Goal: Task Accomplishment & Management: Manage account settings

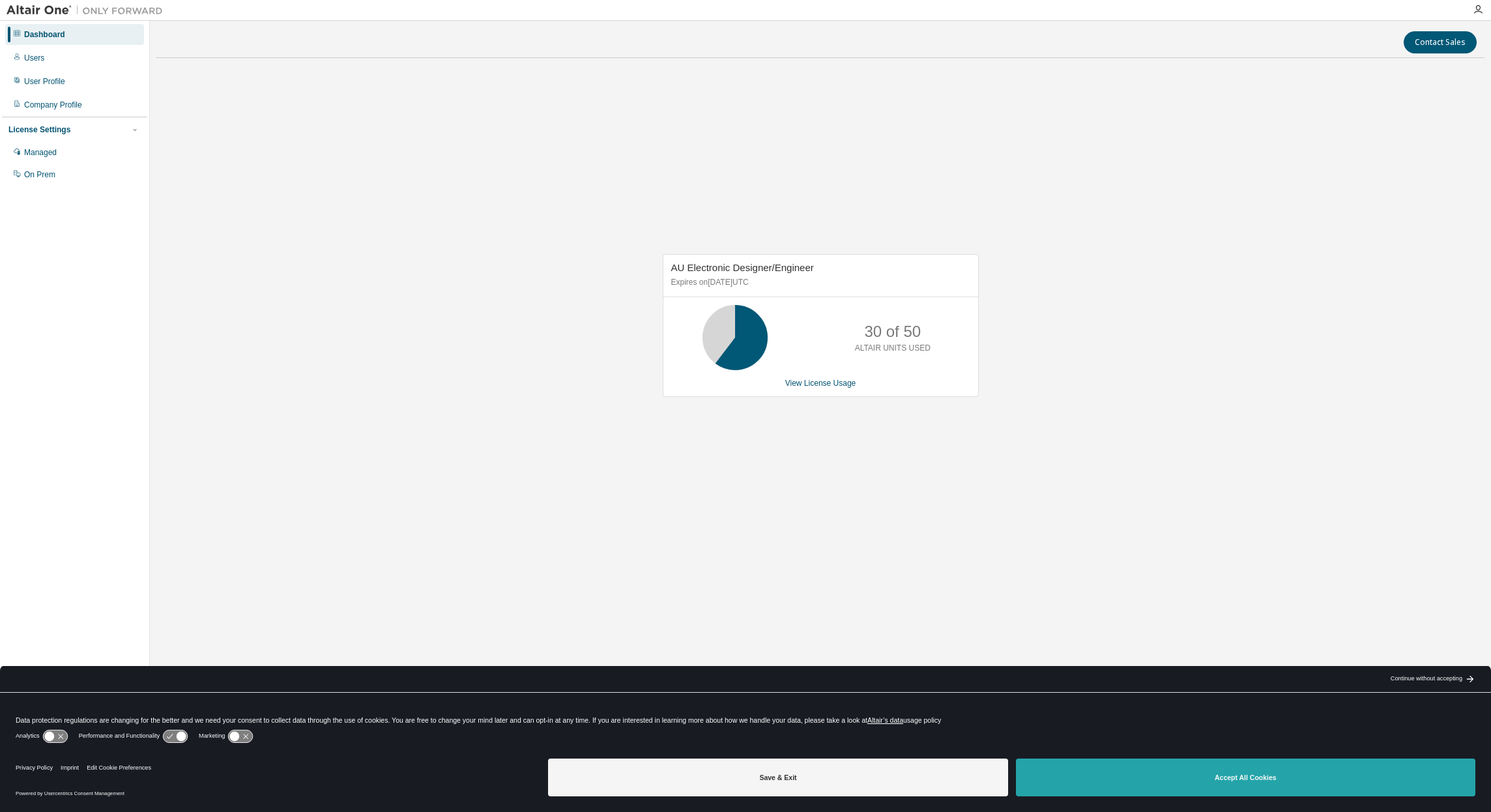
click at [1136, 767] on button "Accept All Cookies" at bounding box center [1245, 777] width 459 height 38
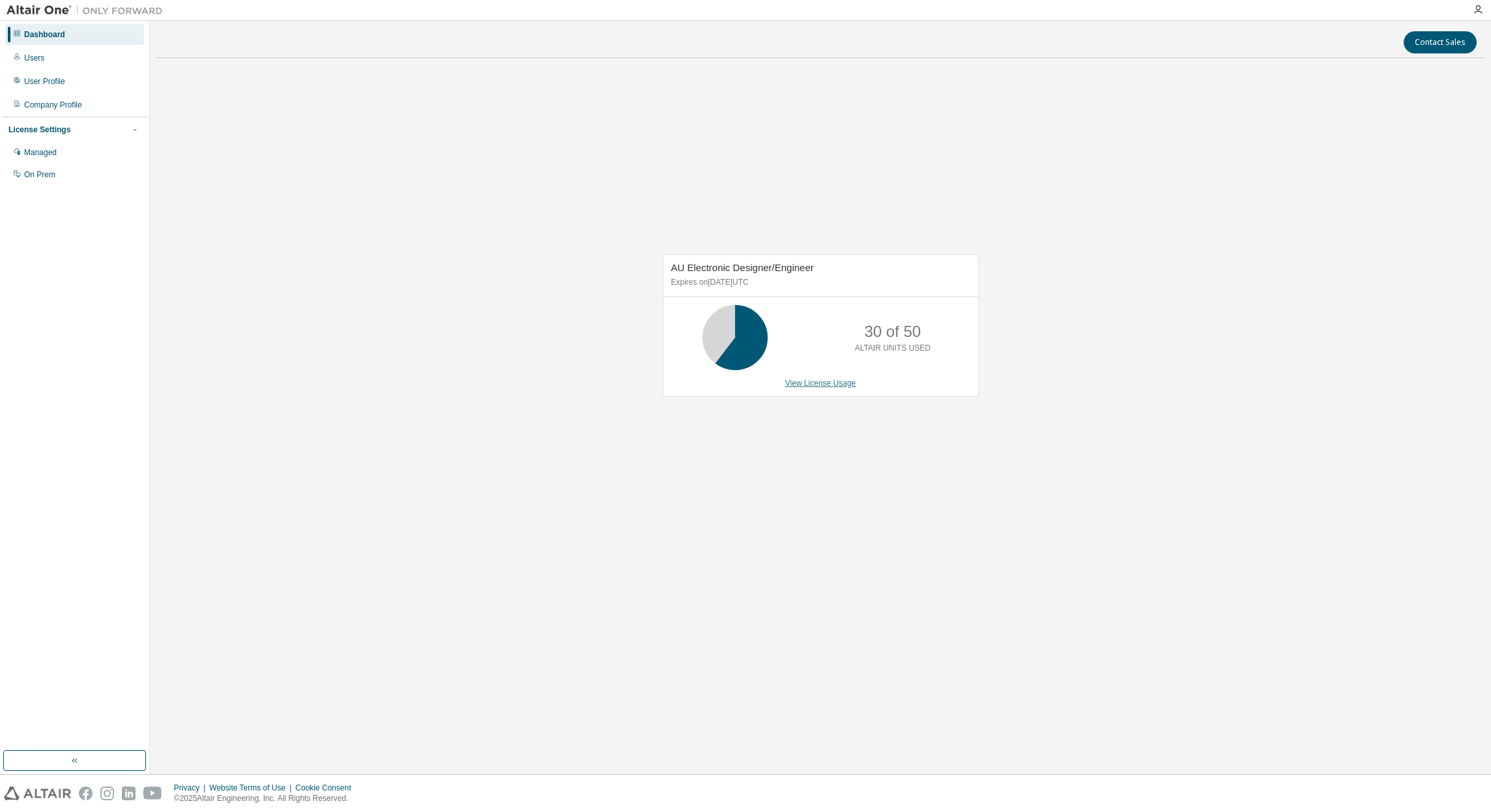
click at [820, 385] on link "View License Usage" at bounding box center [821, 383] width 71 height 9
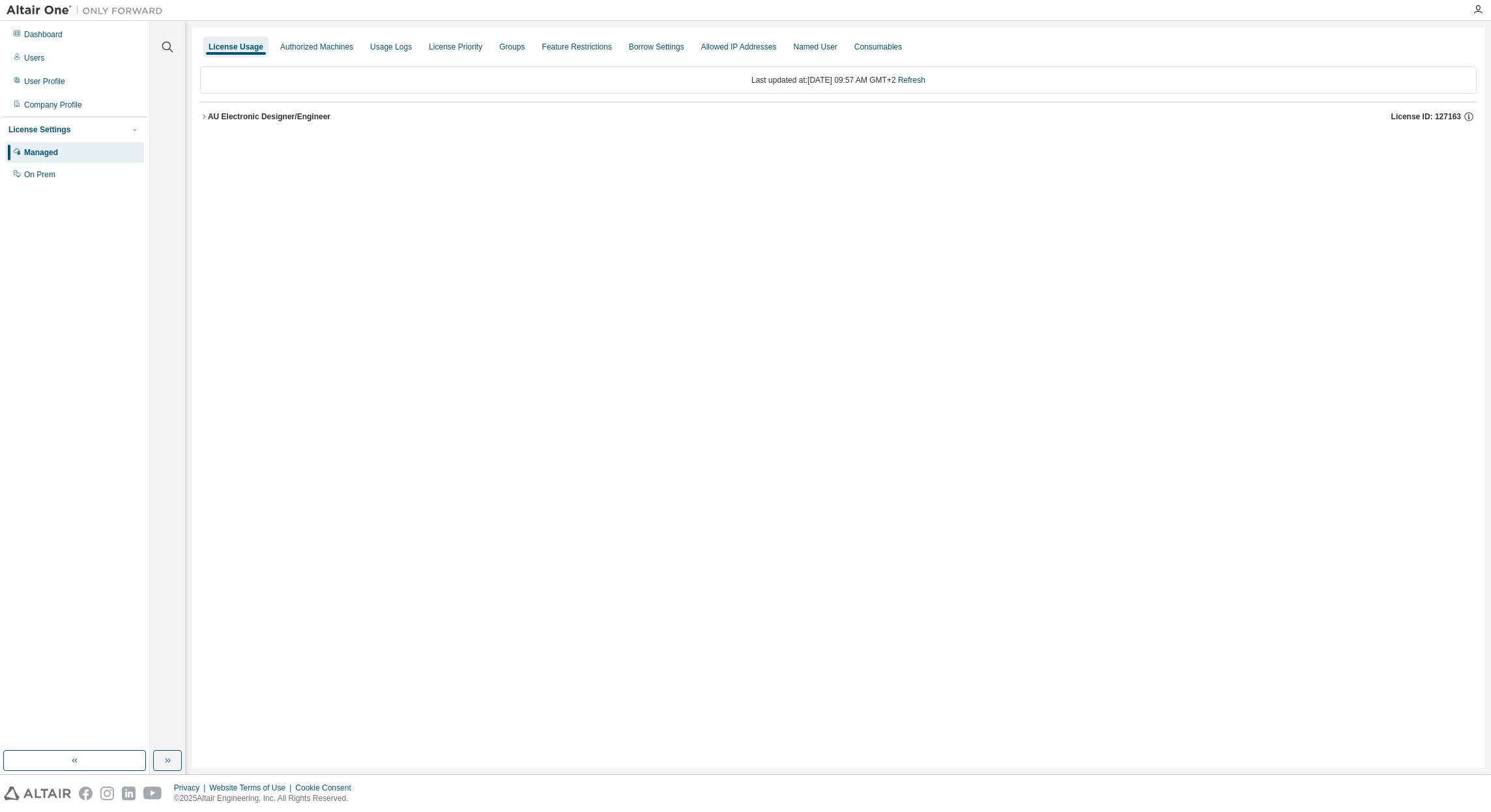
click at [214, 117] on div "AU Electronic Designer/Engineer" at bounding box center [269, 116] width 123 height 10
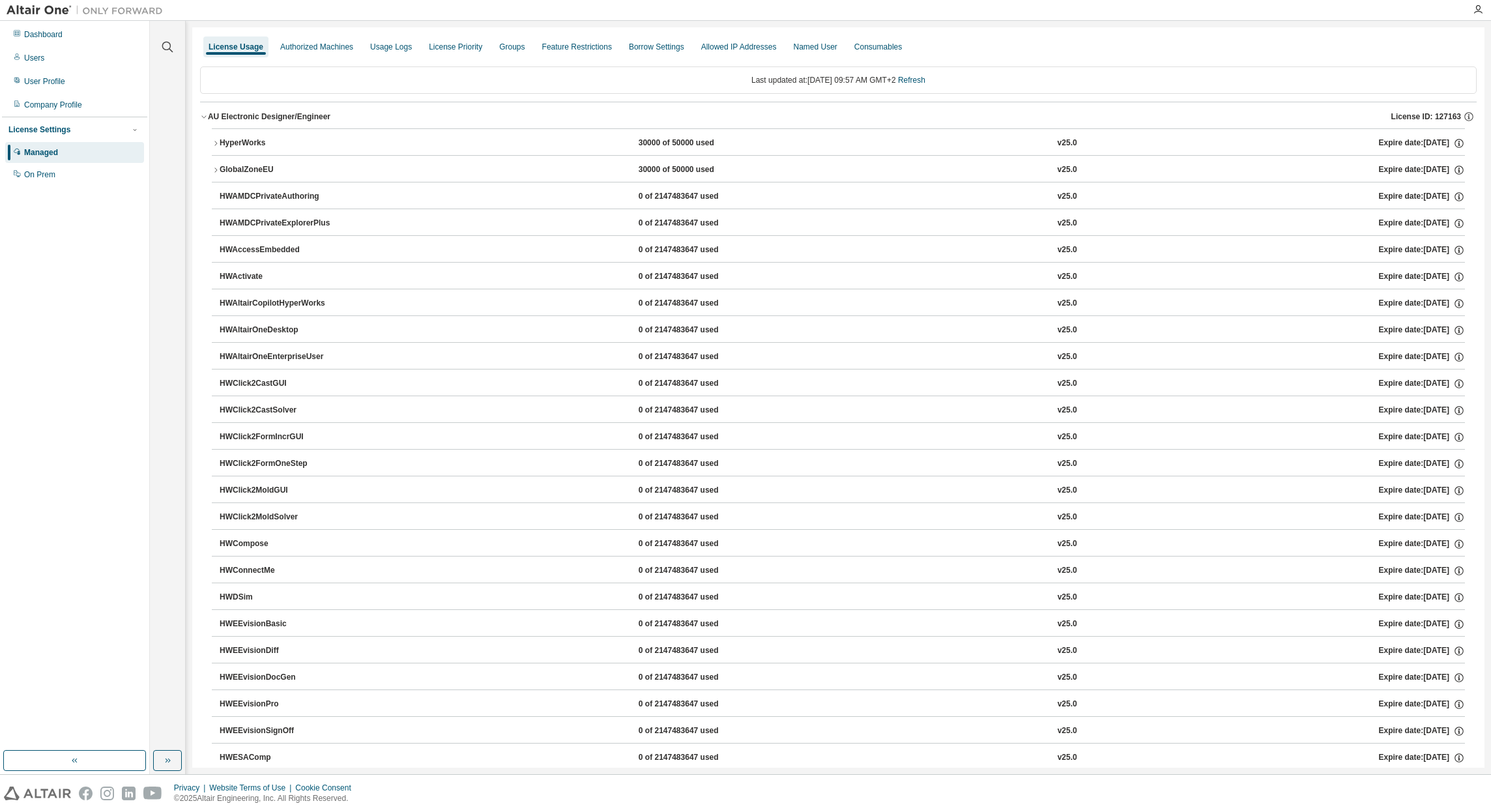
click at [216, 142] on icon "button" at bounding box center [215, 143] width 2 height 5
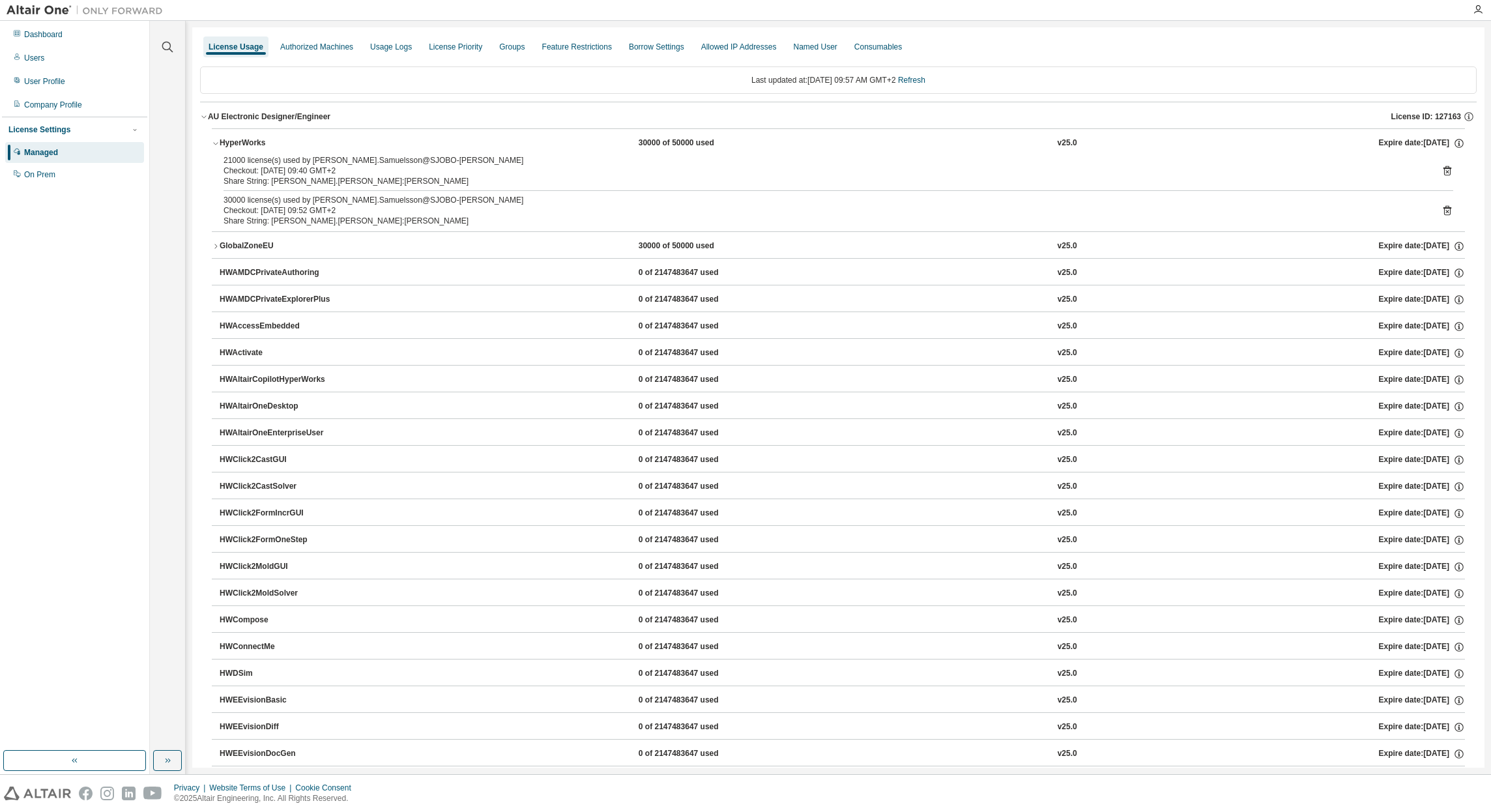
click at [214, 142] on icon "button" at bounding box center [216, 143] width 8 height 8
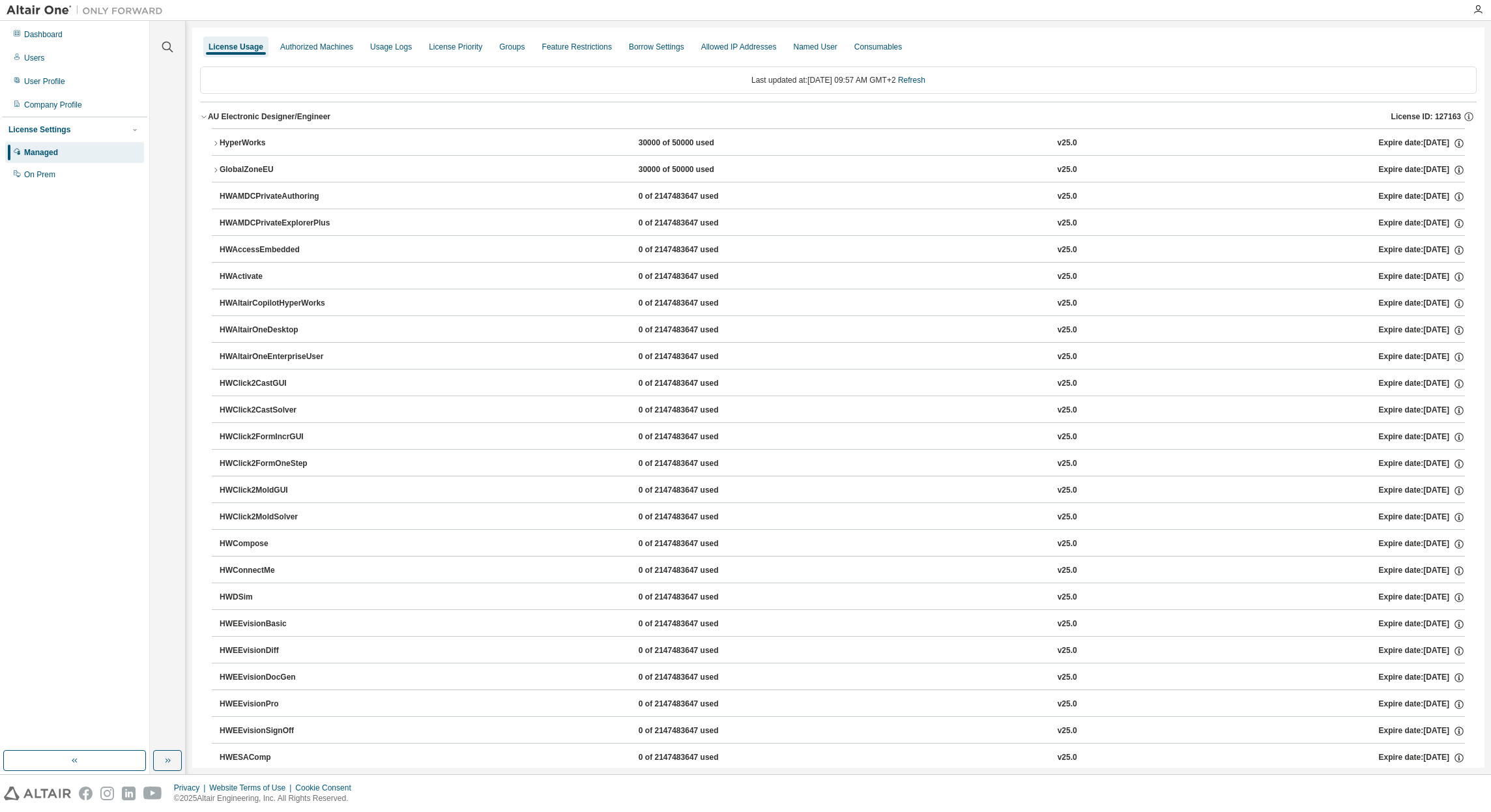
click at [204, 119] on icon "button" at bounding box center [204, 116] width 8 height 8
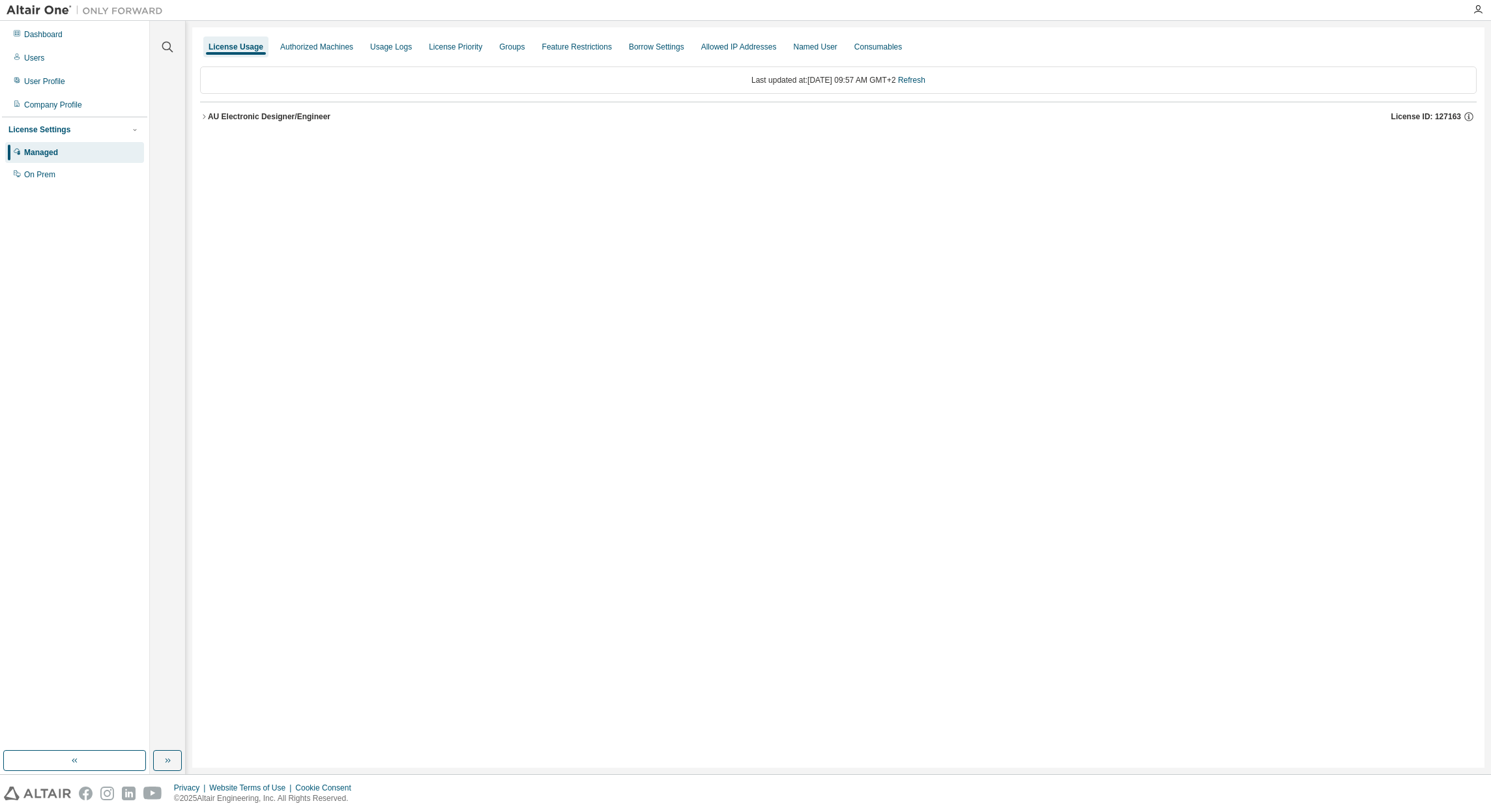
click at [510, 329] on div "License Usage Authorized Machines Usage Logs License Priority Groups Feature Re…" at bounding box center [838, 397] width 1292 height 740
